Goal: Find specific page/section: Locate a particular part of the current website

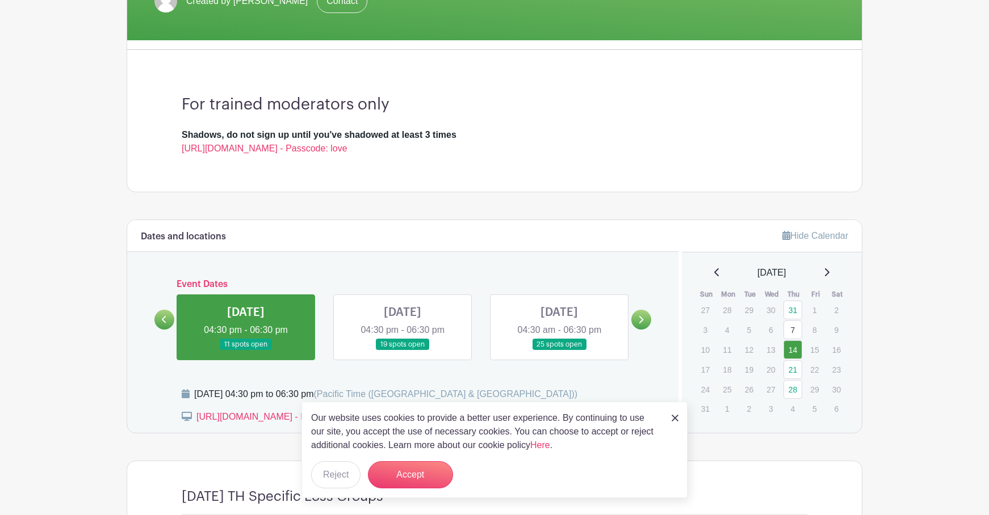
scroll to position [260, 0]
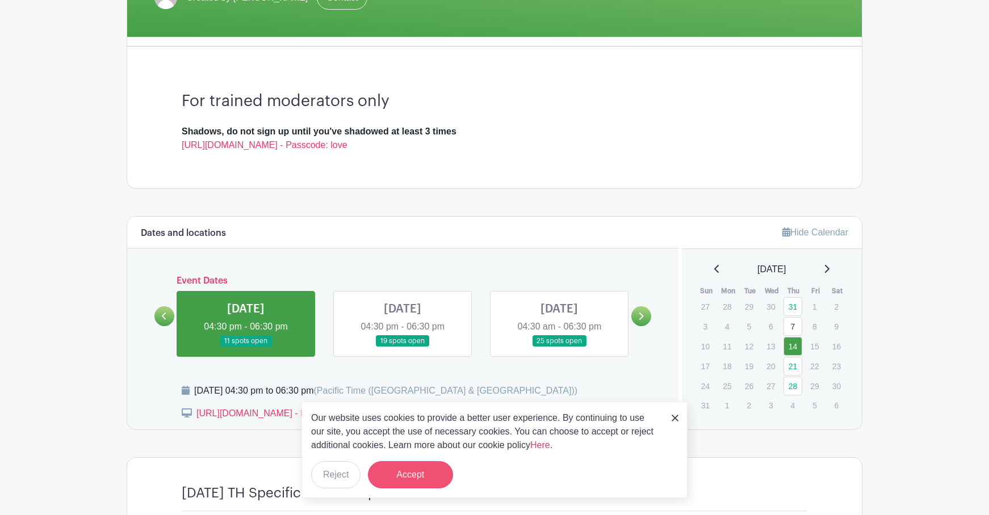
click at [413, 472] on button "Accept" at bounding box center [410, 475] width 85 height 27
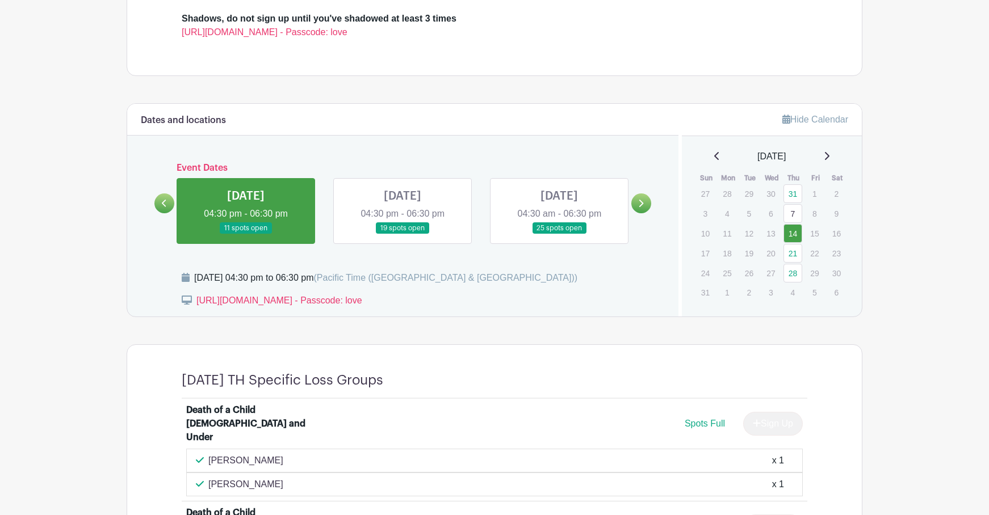
scroll to position [372, 0]
click at [402, 235] on link at bounding box center [402, 235] width 0 height 0
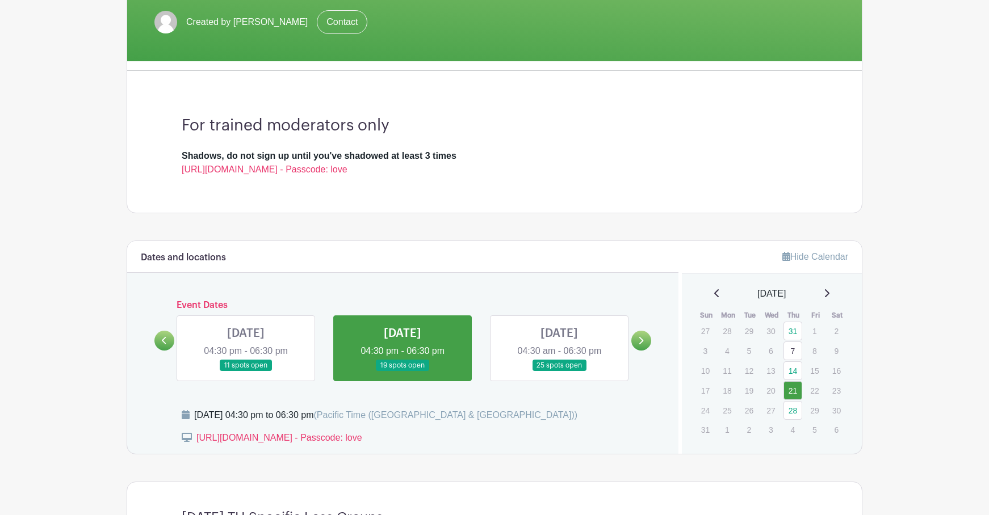
scroll to position [212, 0]
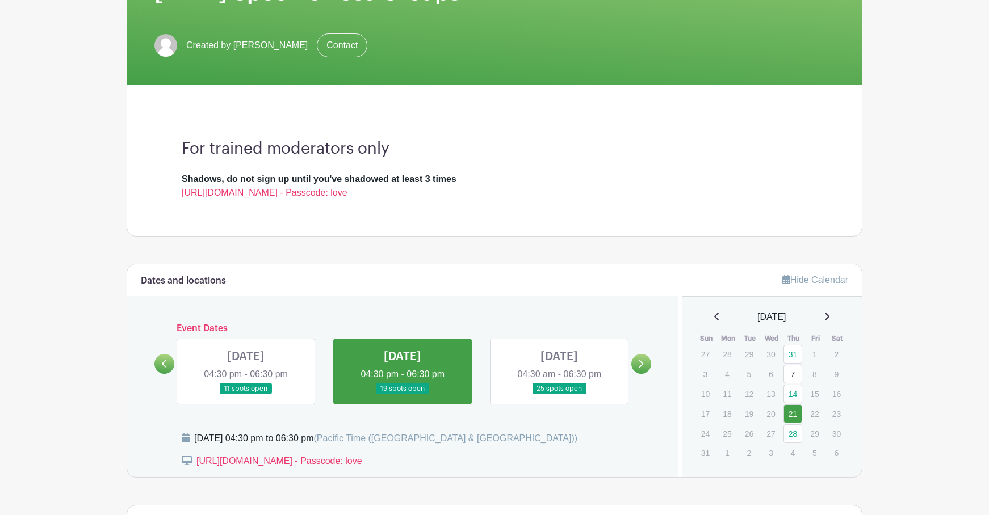
click at [559, 395] on link at bounding box center [559, 395] width 0 height 0
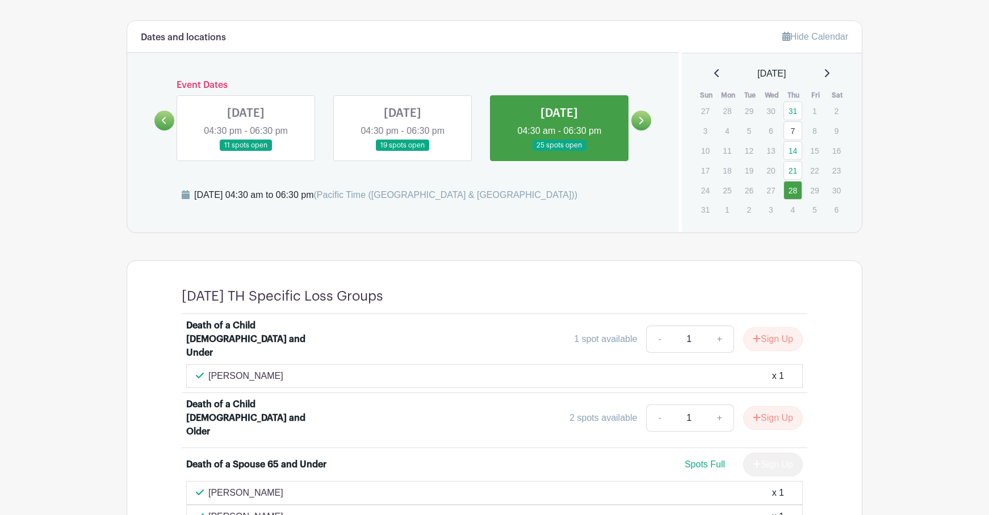
scroll to position [278, 0]
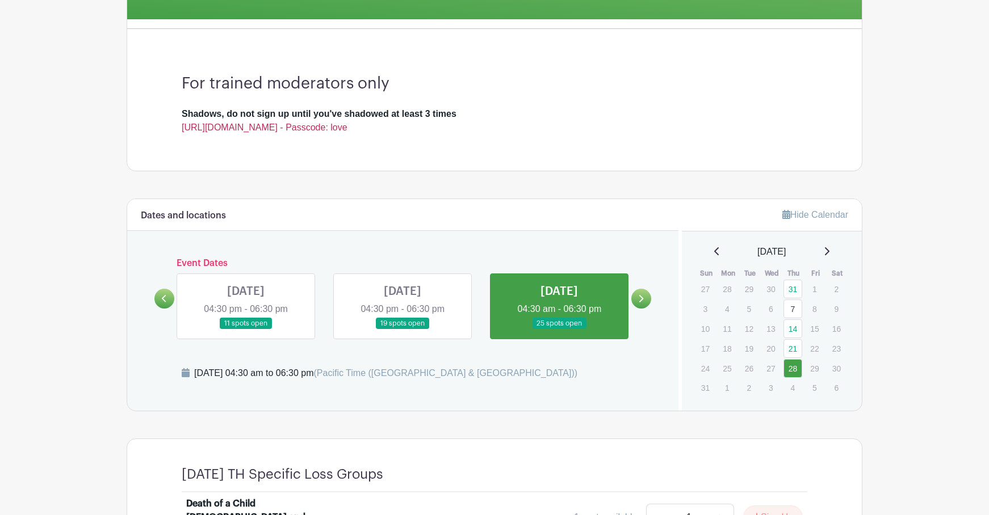
click at [248, 125] on link "[URL][DOMAIN_NAME] - Passcode: love" at bounding box center [265, 128] width 166 height 10
